Goal: Information Seeking & Learning: Learn about a topic

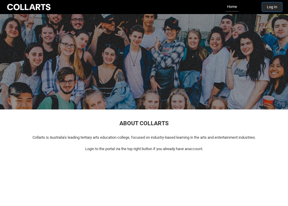
click at [271, 11] on button "Log In" at bounding box center [272, 6] width 20 height 9
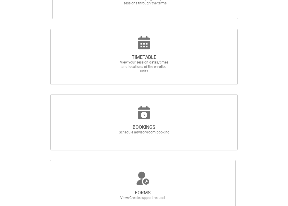
scroll to position [236, 0]
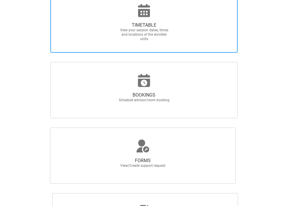
click at [163, 40] on span "View your session dates, times and locations of the enrolled units" at bounding box center [143, 34] width 51 height 13
radio input "true"
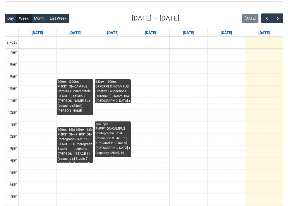
scroll to position [137, 0]
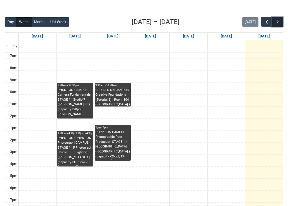
click at [277, 21] on span "button" at bounding box center [278, 22] width 6 height 6
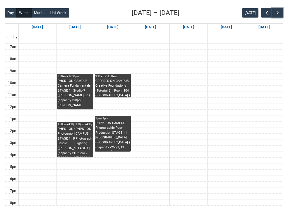
scroll to position [140, 0]
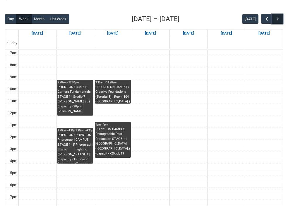
click at [276, 20] on span "button" at bounding box center [278, 19] width 6 height 6
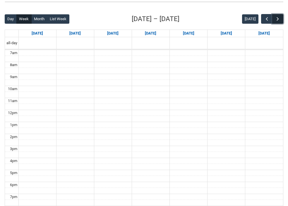
click at [276, 20] on span "button" at bounding box center [278, 19] width 6 height 6
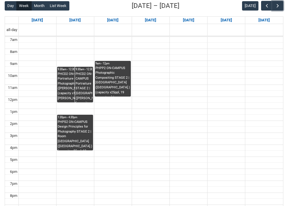
scroll to position [155, 0]
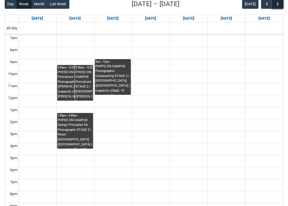
click at [276, 4] on span "button" at bounding box center [278, 4] width 6 height 6
click at [265, 4] on span "button" at bounding box center [267, 4] width 6 height 6
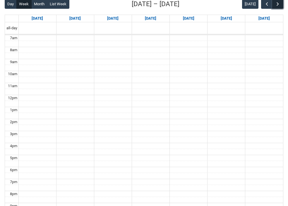
click at [275, 2] on span "button" at bounding box center [278, 4] width 6 height 6
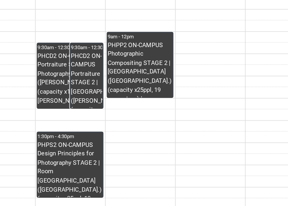
click at [68, 79] on div "PHCD2 ON-CAMPUS Portraiture STAGE 2 | Photography Studio (George St.) (capacity…" at bounding box center [75, 84] width 35 height 29
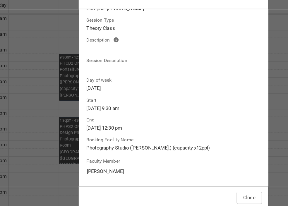
scroll to position [0, 0]
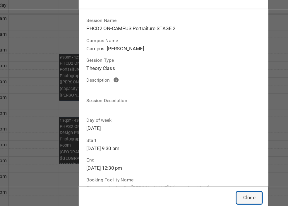
click at [203, 172] on button "Close" at bounding box center [201, 174] width 19 height 9
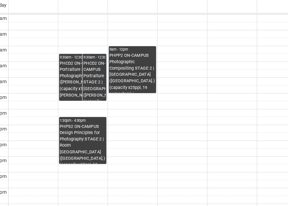
click at [77, 120] on div "PHPS2 ON-CAMPUS Design Principles for Photography STAGE 2 | Room 102 Lab (Welli…" at bounding box center [75, 133] width 35 height 30
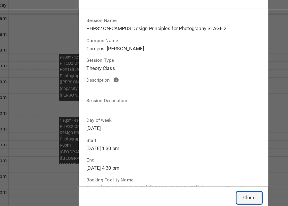
click at [200, 171] on button "Close" at bounding box center [201, 174] width 19 height 9
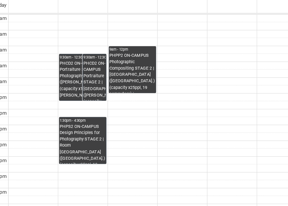
click at [111, 73] on div "PHPP2 ON-CAMPUS Photographic Compositing STAGE 2 | Room 102 Lab (Wellington St.…" at bounding box center [112, 79] width 35 height 30
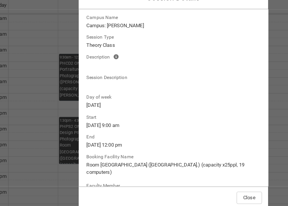
scroll to position [30, 0]
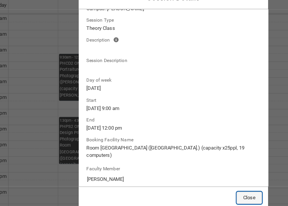
click at [201, 172] on button "Close" at bounding box center [201, 174] width 19 height 9
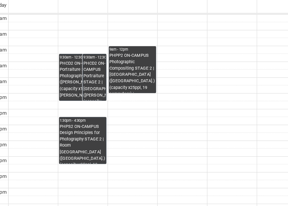
click at [85, 82] on div "PHCD2 ON-CAMPUS Portraiture STAGE 2 | Studio 5 (George St.) (capacity x20ppl) |…" at bounding box center [83, 85] width 17 height 30
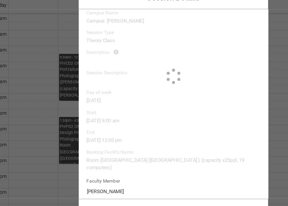
type input "Vicki Bell"
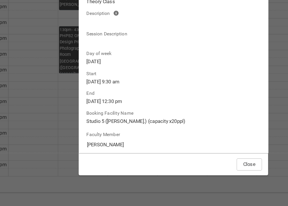
scroll to position [0, 0]
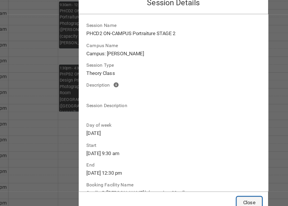
click at [205, 171] on button "Close" at bounding box center [201, 174] width 19 height 9
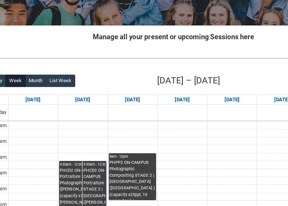
scroll to position [86, 0]
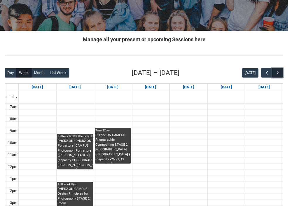
click at [277, 74] on span "button" at bounding box center [278, 73] width 6 height 6
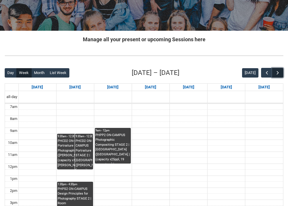
click at [277, 74] on span "button" at bounding box center [278, 73] width 6 height 6
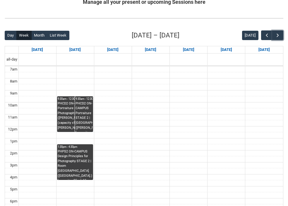
scroll to position [127, 0]
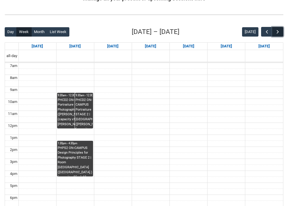
click at [277, 31] on span "button" at bounding box center [278, 32] width 6 height 6
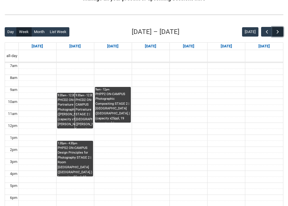
click at [277, 31] on span "button" at bounding box center [278, 32] width 6 height 6
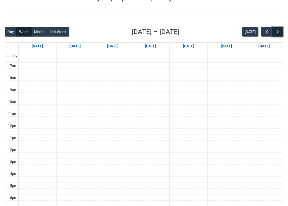
click at [277, 31] on span "button" at bounding box center [278, 32] width 6 height 6
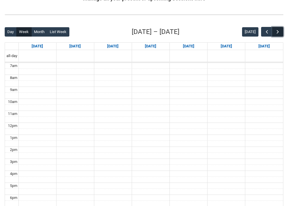
click at [277, 31] on span "button" at bounding box center [278, 32] width 6 height 6
click at [263, 30] on button "button" at bounding box center [266, 32] width 11 height 10
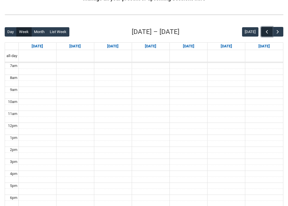
click at [263, 30] on button "button" at bounding box center [266, 32] width 11 height 10
click at [41, 32] on button "Month" at bounding box center [39, 31] width 16 height 9
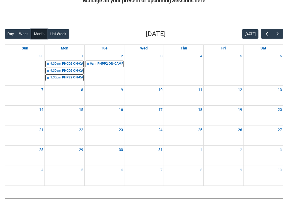
scroll to position [123, 0]
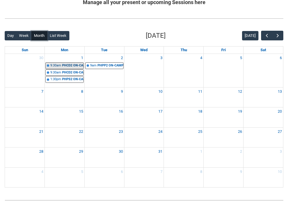
click at [66, 66] on div "PHCD2 ON-CAMPUS Portraiture STAGE 2 | Photography Studio (George St.) (capacity…" at bounding box center [72, 65] width 21 height 5
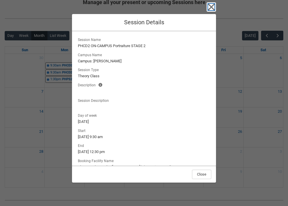
click at [212, 8] on icon "button" at bounding box center [211, 7] width 7 height 7
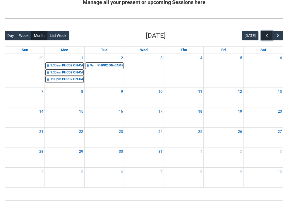
click at [265, 33] on span "button" at bounding box center [267, 36] width 6 height 6
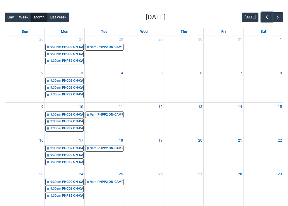
scroll to position [135, 0]
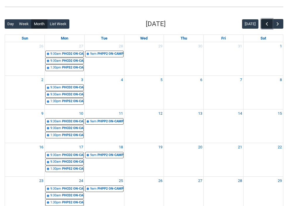
click at [263, 23] on button "button" at bounding box center [266, 24] width 11 height 10
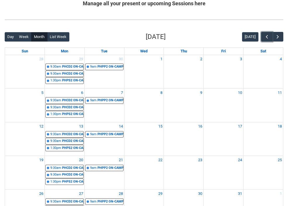
scroll to position [122, 0]
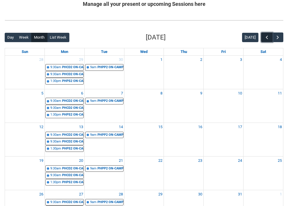
click at [264, 38] on span "button" at bounding box center [267, 38] width 6 height 6
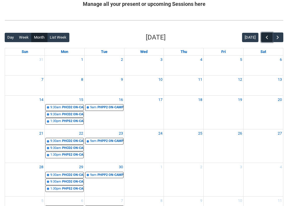
click at [264, 38] on span "button" at bounding box center [267, 38] width 6 height 6
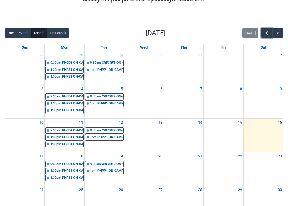
scroll to position [126, 0]
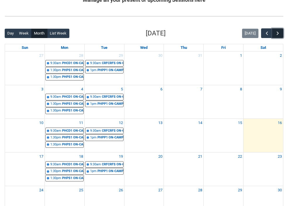
click at [277, 32] on span "button" at bounding box center [278, 33] width 6 height 6
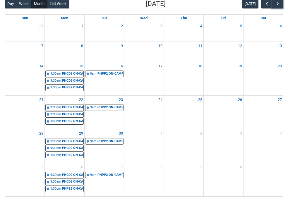
scroll to position [148, 0]
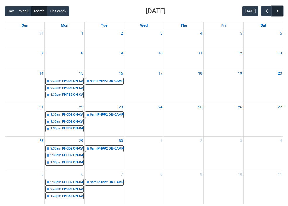
click at [278, 11] on span "button" at bounding box center [278, 11] width 6 height 6
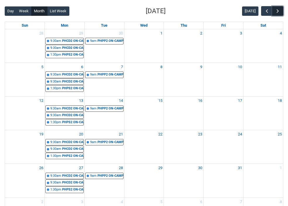
click at [277, 9] on span "button" at bounding box center [278, 11] width 6 height 6
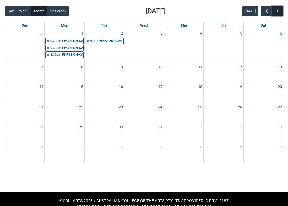
click at [277, 9] on span "button" at bounding box center [278, 11] width 6 height 6
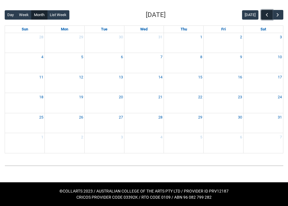
click at [266, 14] on span "button" at bounding box center [267, 15] width 6 height 6
